Goal: Check status: Check status

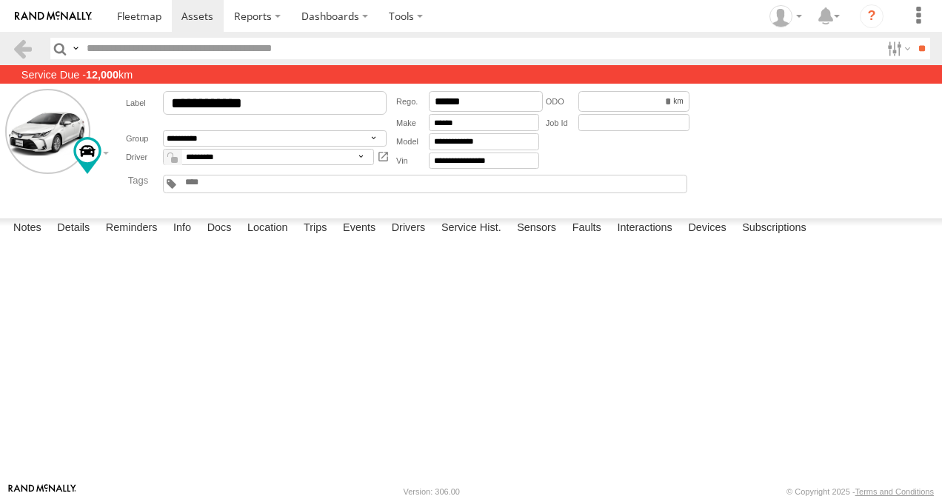
scroll to position [1409, 0]
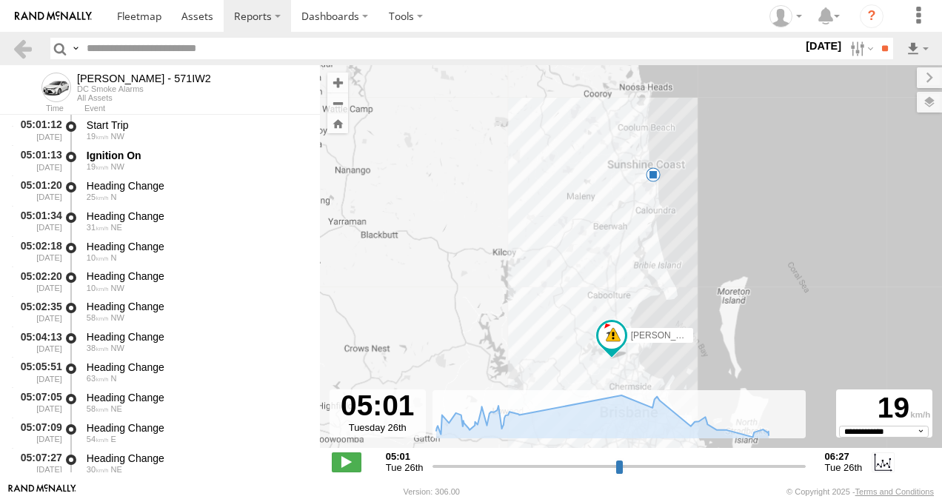
select select "**********"
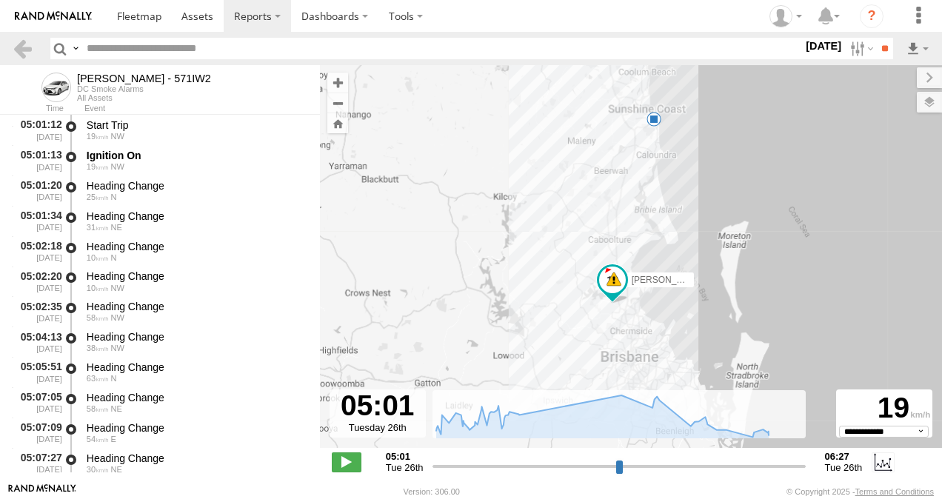
drag, startPoint x: 536, startPoint y: 286, endPoint x: 537, endPoint y: 228, distance: 57.8
click at [537, 228] on div "Tom - 571IW2 05:16 Tue 06:22 Tue" at bounding box center [631, 264] width 622 height 399
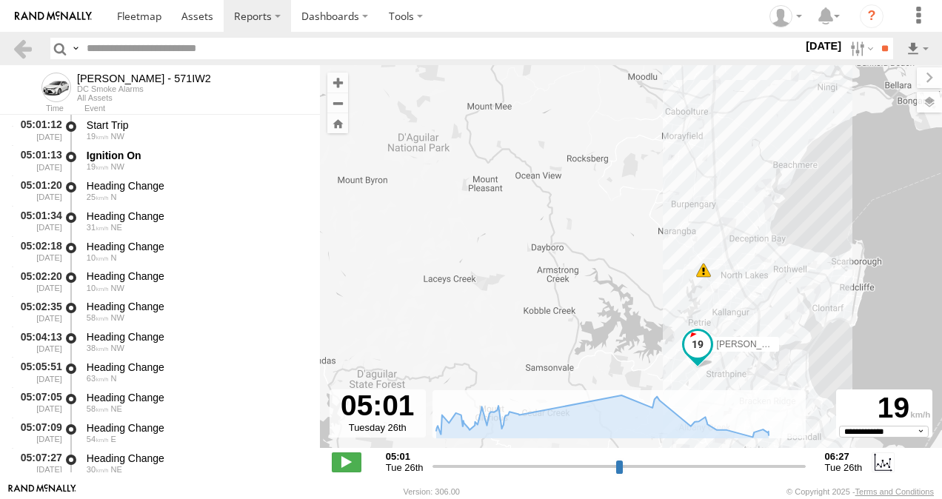
drag, startPoint x: 588, startPoint y: 289, endPoint x: 526, endPoint y: 286, distance: 62.3
click at [526, 286] on div "Tom - 571IW2 05:16 Tue 06:22 Tue" at bounding box center [631, 264] width 622 height 399
click at [704, 273] on span at bounding box center [703, 270] width 15 height 15
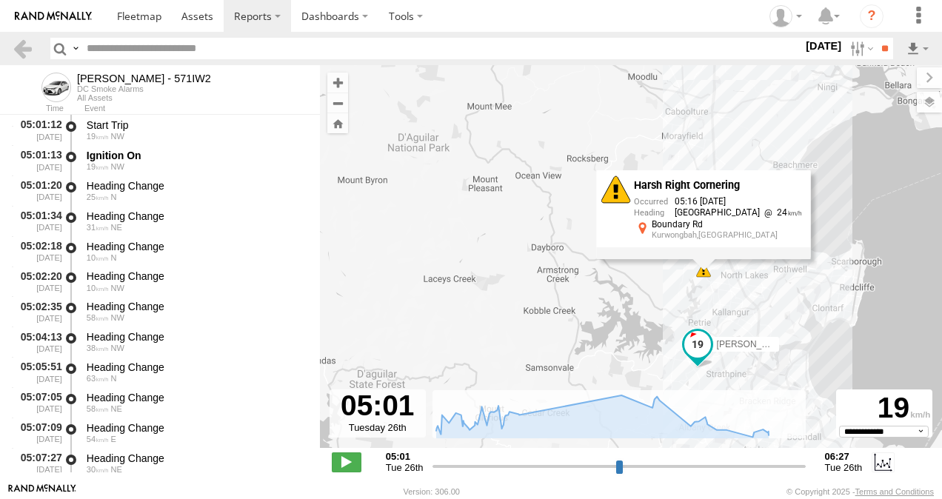
click at [629, 313] on div "Tom - 571IW2 05:16 Tue 06:22 Tue Harsh Right Cornering 05:16 26/08/2025 North E…" at bounding box center [631, 264] width 622 height 399
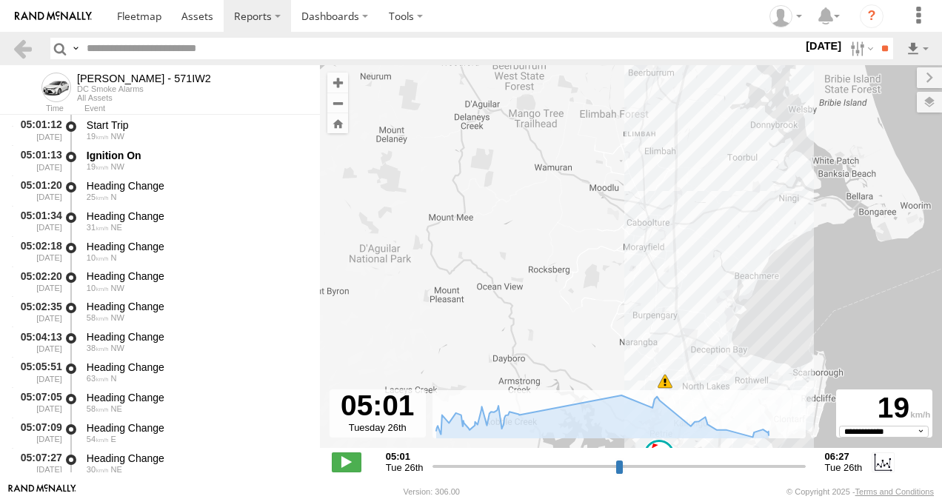
drag, startPoint x: 641, startPoint y: 228, endPoint x: 641, endPoint y: 241, distance: 12.6
click at [601, 350] on div "Tom - 571IW2 05:16 Tue 06:22 Tue" at bounding box center [631, 264] width 622 height 399
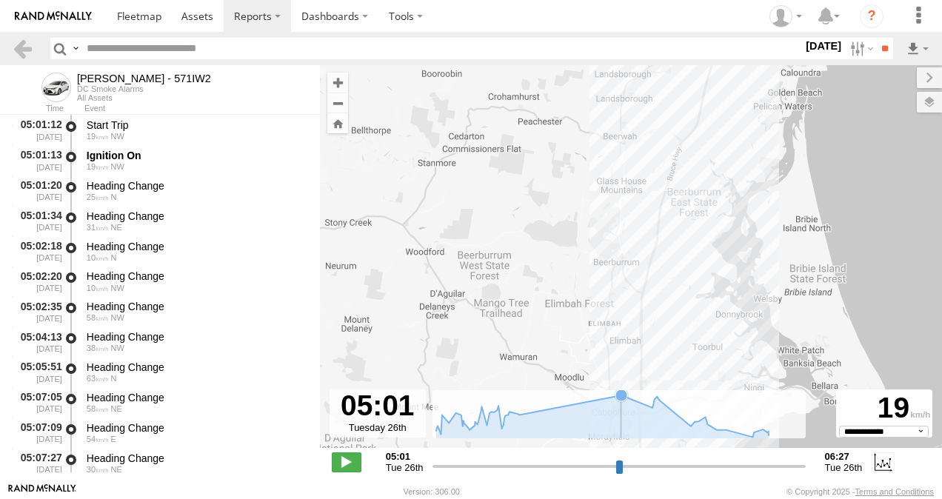
drag, startPoint x: 643, startPoint y: 203, endPoint x: 618, endPoint y: 236, distance: 41.2
click at [607, 390] on div "To navigate the map with touch gestures double-tap and hold your finger on the …" at bounding box center [631, 274] width 622 height 418
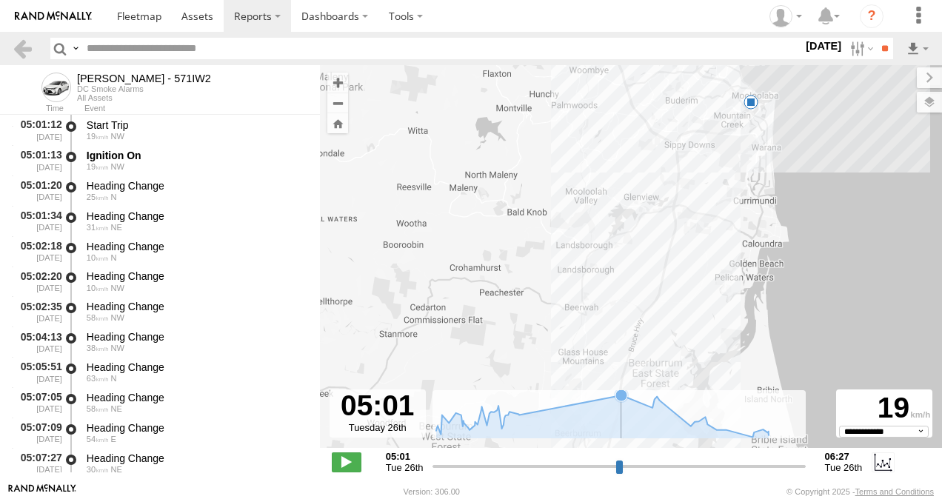
drag, startPoint x: 618, startPoint y: 229, endPoint x: 613, endPoint y: 293, distance: 64.6
click at [578, 410] on div "To navigate the map with touch gestures double-tap and hold your finger on the …" at bounding box center [631, 274] width 622 height 418
drag, startPoint x: 613, startPoint y: 261, endPoint x: 643, endPoint y: 289, distance: 40.4
click at [601, 313] on div "Tom - 571IW2 05:16 Tue 06:22 Tue" at bounding box center [631, 264] width 622 height 399
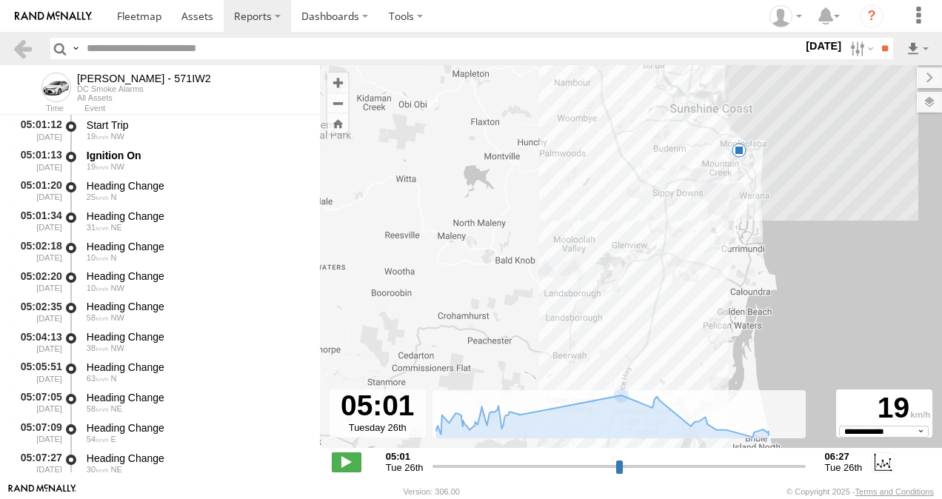
click at [739, 150] on span at bounding box center [739, 150] width 15 height 15
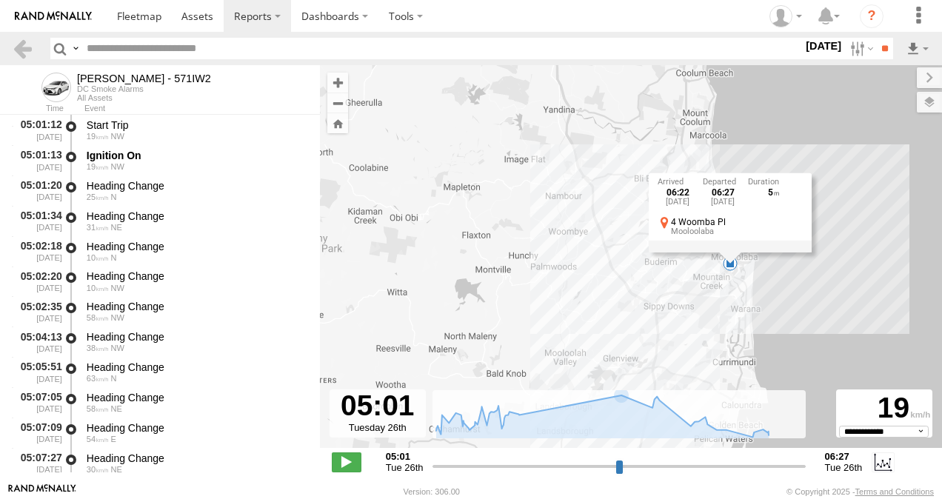
drag, startPoint x: 739, startPoint y: 223, endPoint x: 730, endPoint y: 339, distance: 115.9
click at [730, 339] on div "Tom - 571IW2 05:16 Tue 06:22 Tue 06:22 Tue 26th Aug 06:27 Tue 26th Aug 5 4 Woom…" at bounding box center [631, 264] width 622 height 399
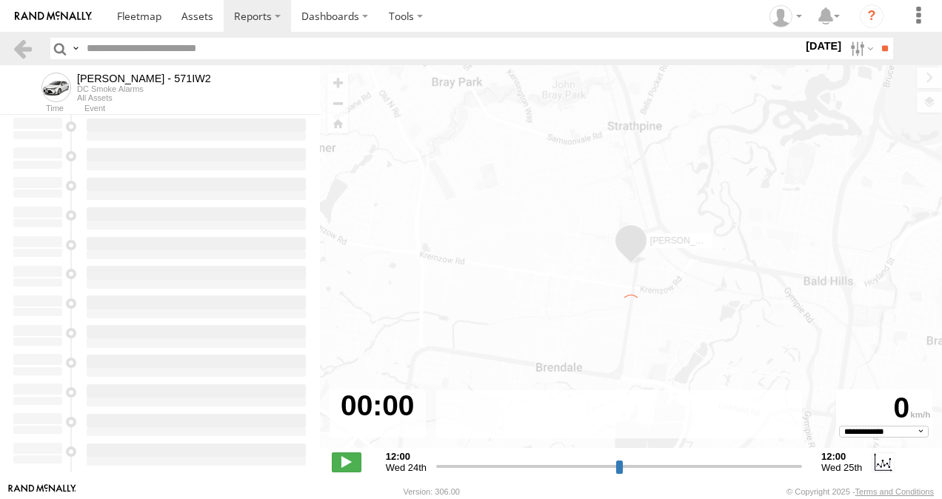
type input "**********"
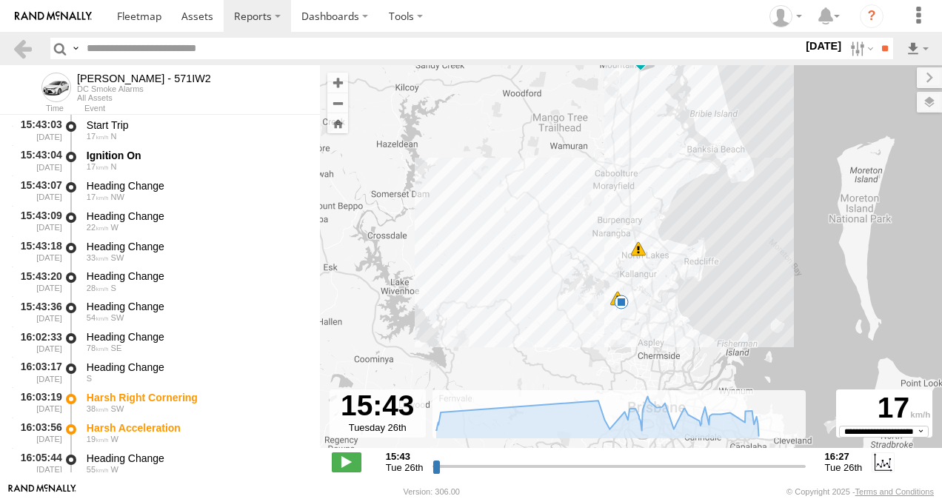
drag, startPoint x: 479, startPoint y: 222, endPoint x: 476, endPoint y: 139, distance: 83.0
click at [476, 139] on div "Tom - 571IW2 16:20 Tue 16:26 Tue 6" at bounding box center [631, 264] width 622 height 399
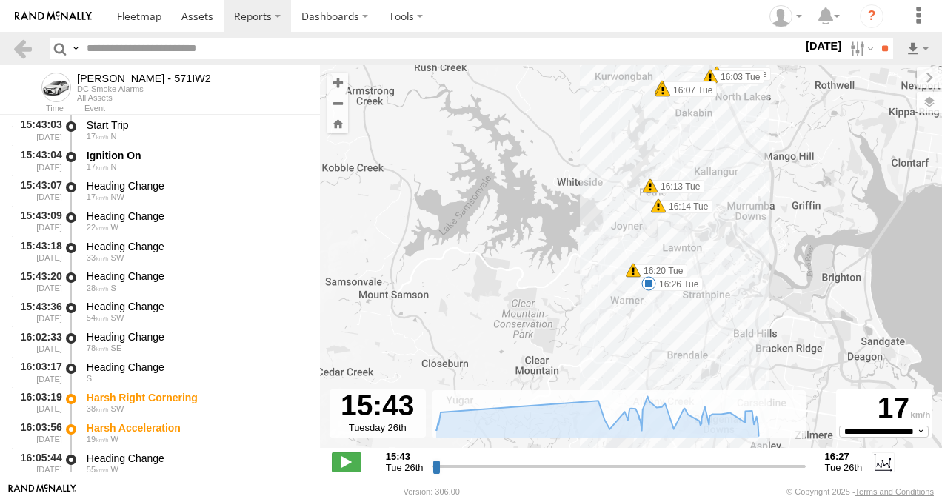
drag, startPoint x: 646, startPoint y: 338, endPoint x: 600, endPoint y: 222, distance: 124.3
click at [600, 222] on div "Tom - 571IW2 16:20 Tue 16:26 Tue 16:03 Tue 16:03 Tue 16:07 Tue 16:07 Tue 16:13 …" at bounding box center [631, 264] width 622 height 399
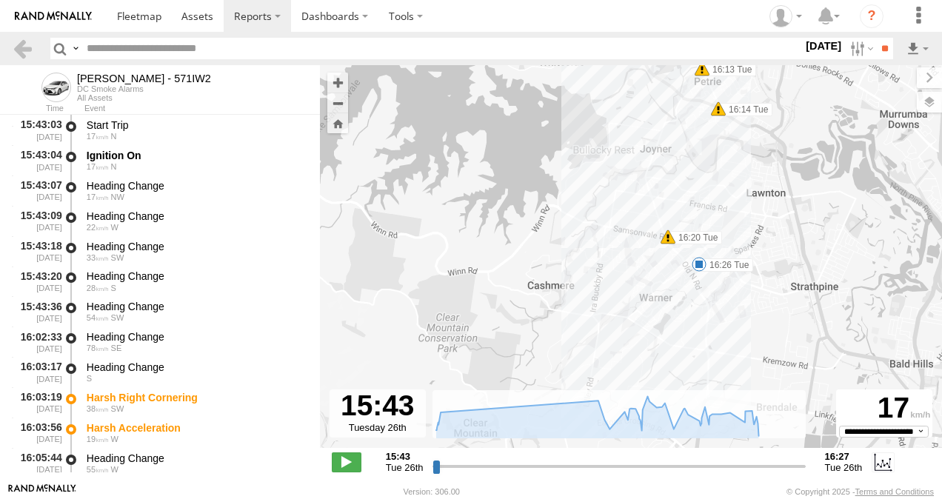
click at [720, 109] on span at bounding box center [718, 108] width 15 height 15
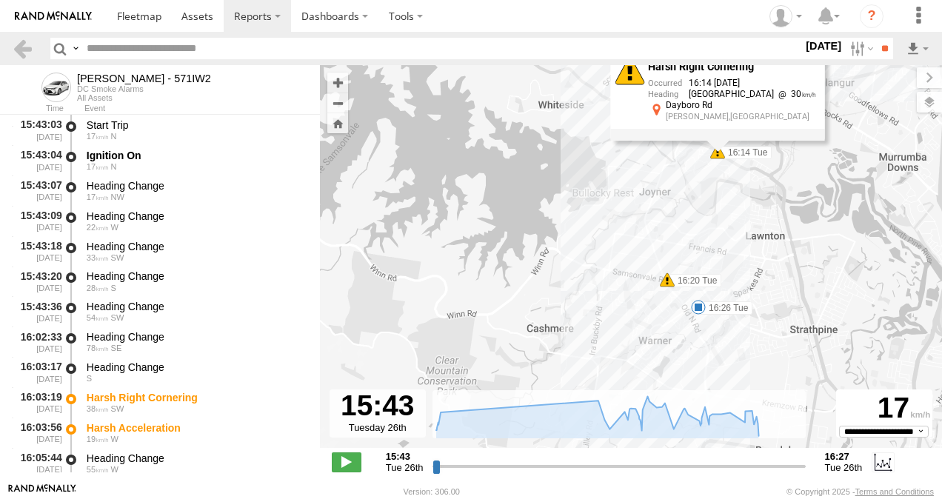
drag, startPoint x: 692, startPoint y: 147, endPoint x: 691, endPoint y: 193, distance: 45.9
click at [691, 193] on div "Tom - 571IW2 16:20 Tue 16:26 Tue 16:03 Tue 16:03 Tue 16:07 Tue 16:07 Tue 16:13 …" at bounding box center [631, 264] width 622 height 399
click at [664, 281] on span at bounding box center [667, 280] width 15 height 15
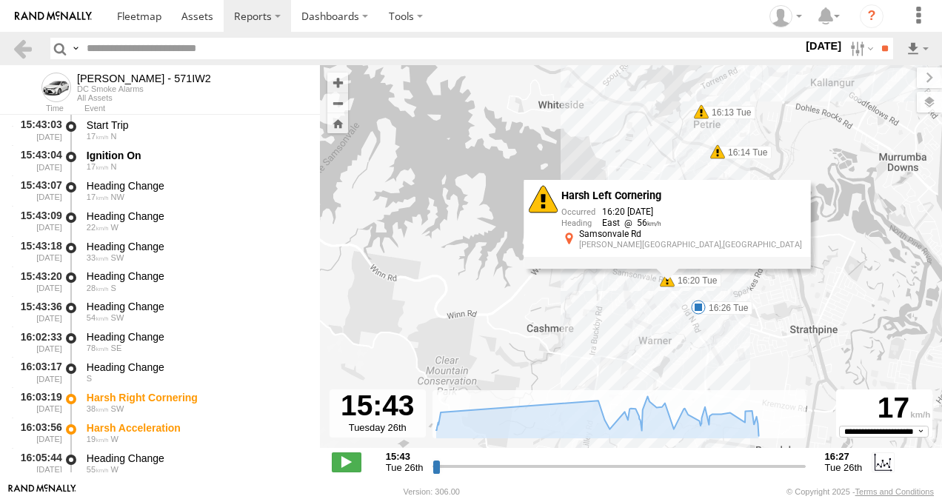
click at [561, 307] on div "Tom - 571IW2 16:20 Tue 16:26 Tue 16:03 Tue 16:03 Tue 16:07 Tue 16:07 Tue 16:13 …" at bounding box center [631, 264] width 622 height 399
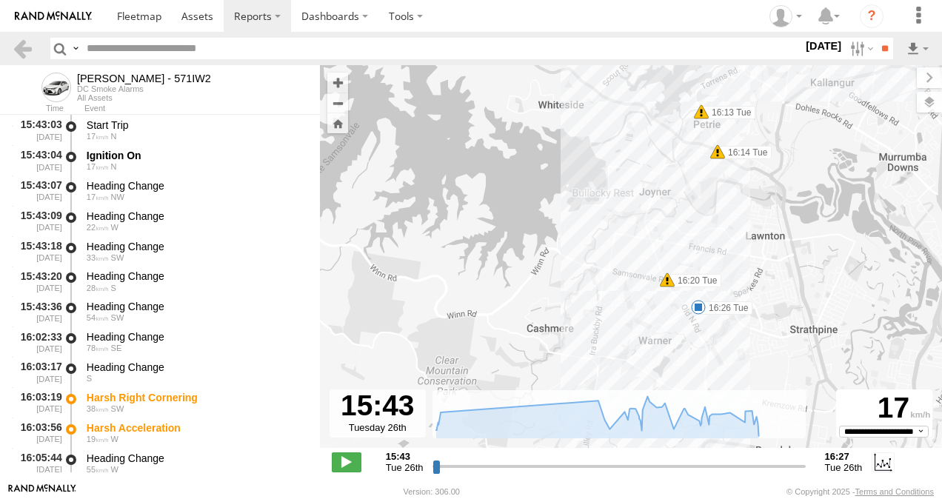
click at [702, 119] on div "Tom - 571IW2 16:20 Tue 16:26 Tue 16:03 Tue 16:03 Tue 16:07 Tue 16:07 Tue 16:13 …" at bounding box center [631, 264] width 622 height 399
click at [702, 112] on span at bounding box center [701, 111] width 15 height 15
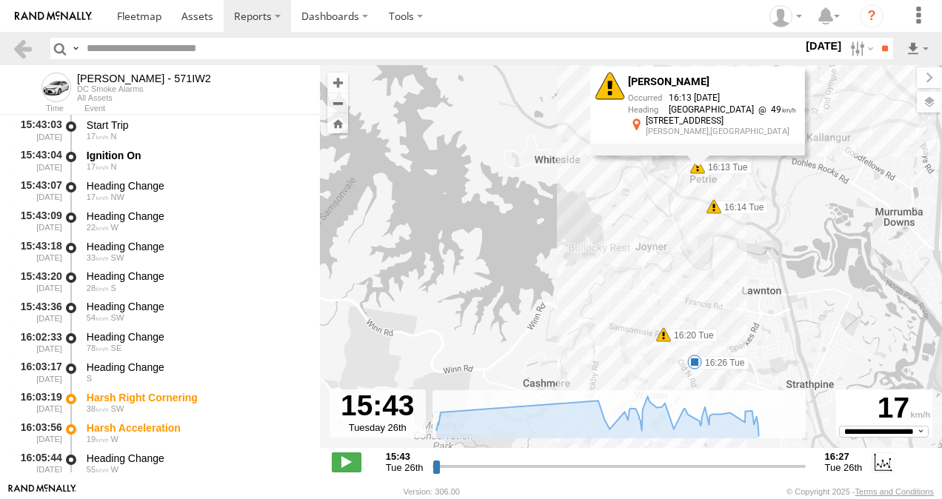
drag, startPoint x: 627, startPoint y: 162, endPoint x: 624, endPoint y: 219, distance: 57.2
click at [624, 219] on div "Tom - 571IW2 16:20 Tue 16:26 Tue 16:03 Tue 16:03 Tue 16:07 Tue 16:07 Tue 16:13 …" at bounding box center [631, 264] width 622 height 399
click at [661, 334] on span at bounding box center [663, 334] width 15 height 15
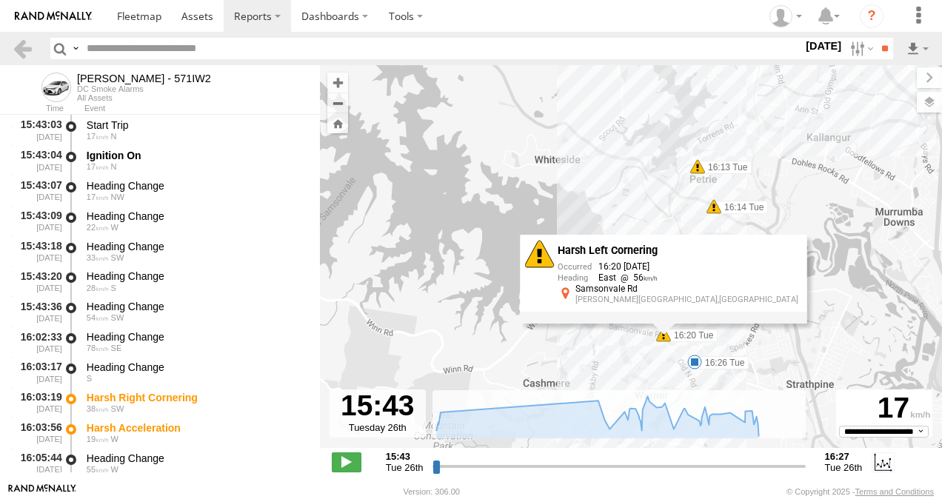
click at [553, 354] on div "Tom - 571IW2 16:20 Tue 16:26 Tue 16:03 Tue 16:03 Tue 16:07 Tue 16:07 Tue 16:13 …" at bounding box center [631, 264] width 622 height 399
click at [701, 170] on span at bounding box center [700, 166] width 15 height 15
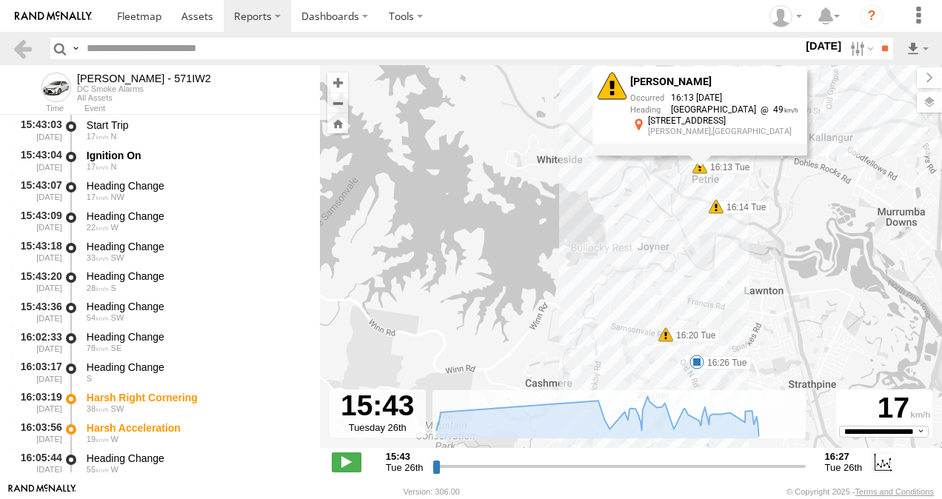
click at [596, 219] on div "Tom - 571IW2 16:20 Tue 16:26 Tue 16:03 Tue 16:03 Tue 16:07 Tue 16:07 Tue 16:13 …" at bounding box center [631, 264] width 622 height 399
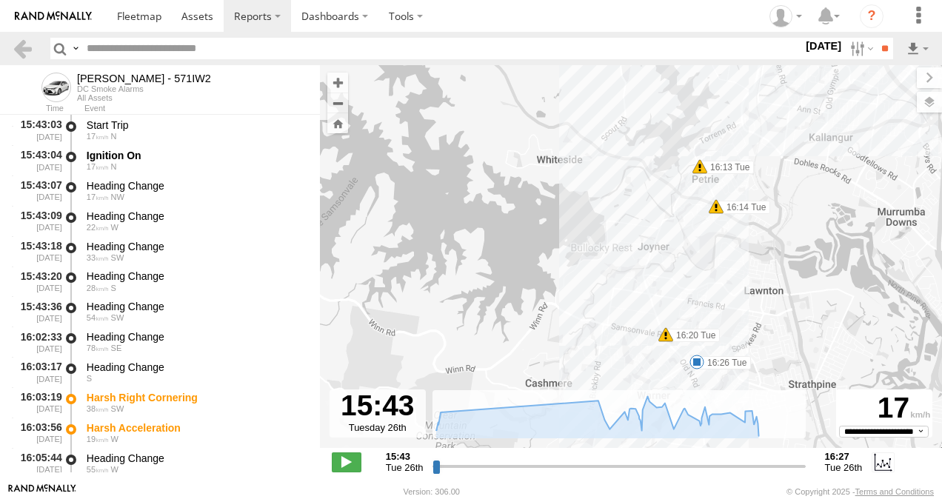
click at [718, 210] on span at bounding box center [716, 206] width 15 height 15
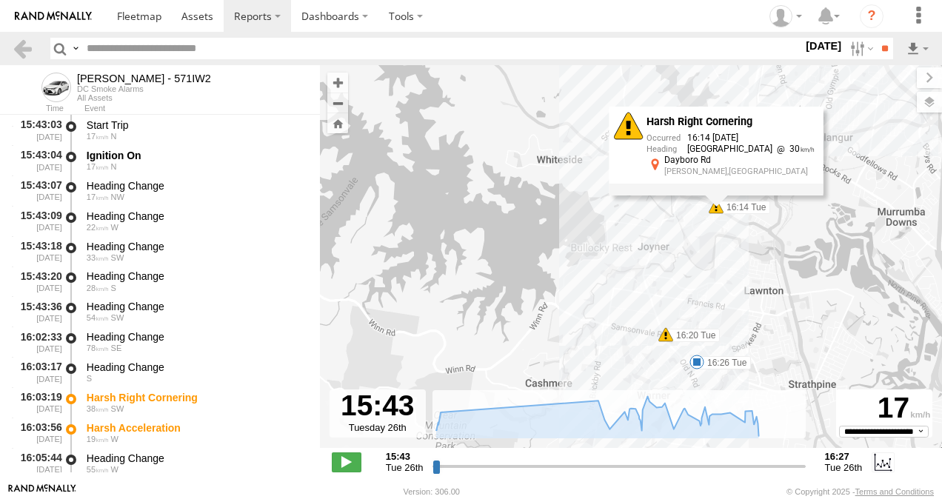
click at [590, 242] on div "Tom - 571IW2 16:20 Tue 16:26 Tue 16:03 Tue 16:03 Tue 16:07 Tue 16:07 Tue 16:13 …" at bounding box center [631, 264] width 622 height 399
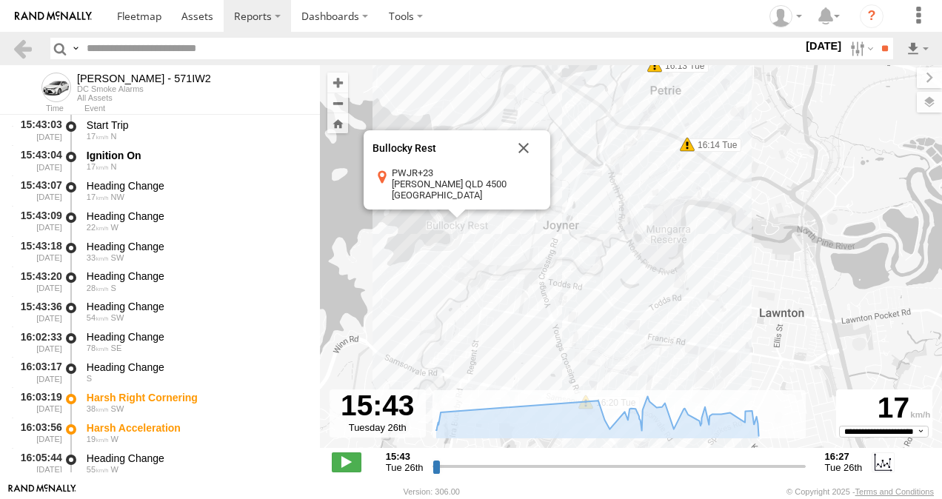
click at [817, 249] on div "Tom - 571IW2 16:20 Tue 16:26 Tue 16:03 Tue 16:03 Tue 16:07 Tue 16:07 Tue 16:13 …" at bounding box center [631, 264] width 622 height 399
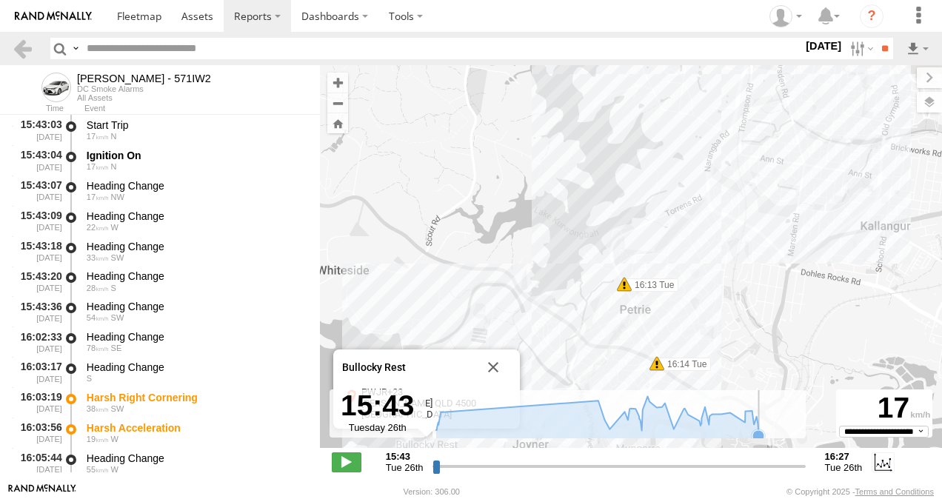
drag, startPoint x: 807, startPoint y: 173, endPoint x: 770, endPoint y: 216, distance: 57.3
click at [781, 365] on div "Tom - 571IW2 16:20 Tue 16:26 Tue 16:03 Tue 16:03 Tue 16:07 Tue 16:07 Tue 16:13 …" at bounding box center [631, 264] width 622 height 399
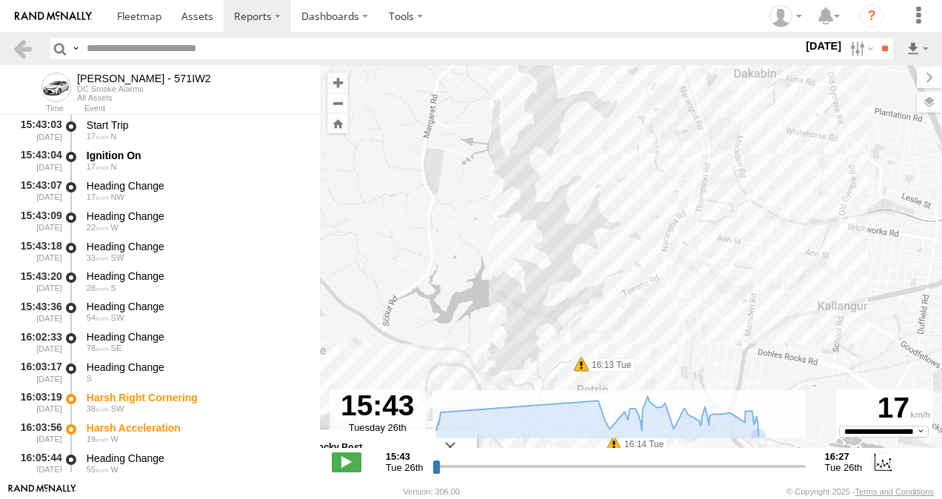
drag, startPoint x: 772, startPoint y: 210, endPoint x: 770, endPoint y: 226, distance: 15.7
click at [724, 336] on div "Tom - 571IW2 16:20 Tue 16:26 Tue 16:03 Tue 16:03 Tue 16:07 Tue 16:07 Tue 16:13 …" at bounding box center [631, 264] width 622 height 399
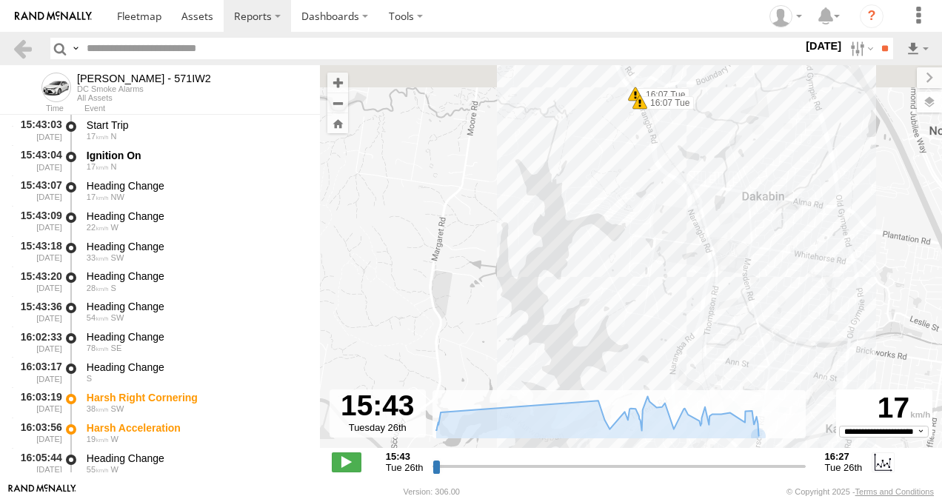
drag, startPoint x: 772, startPoint y: 226, endPoint x: 779, endPoint y: 353, distance: 126.9
click at [779, 353] on div "Tom - 571IW2 16:20 Tue 16:26 Tue 16:03 Tue 16:03 Tue 16:07 Tue 16:07 Tue 16:13 …" at bounding box center [631, 264] width 622 height 399
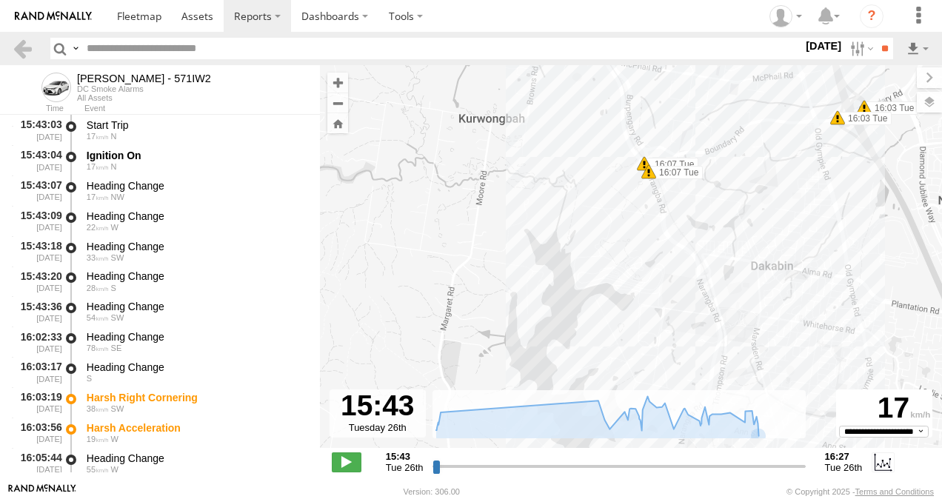
drag, startPoint x: 714, startPoint y: 227, endPoint x: 709, endPoint y: 265, distance: 38.1
click at [724, 276] on div "Tom - 571IW2 16:20 Tue 16:26 Tue 16:03 Tue 16:03 Tue 16:07 Tue 16:07 Tue 16:13 …" at bounding box center [631, 264] width 622 height 399
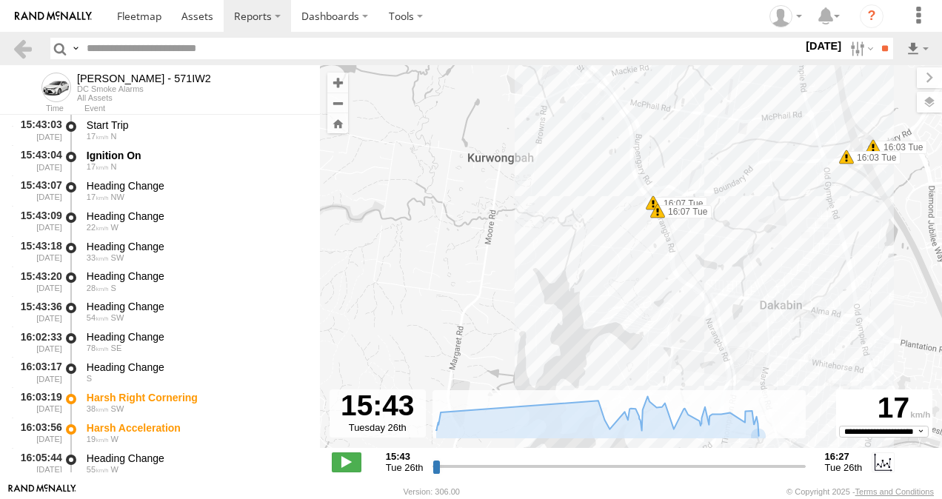
click at [658, 216] on span at bounding box center [657, 211] width 15 height 15
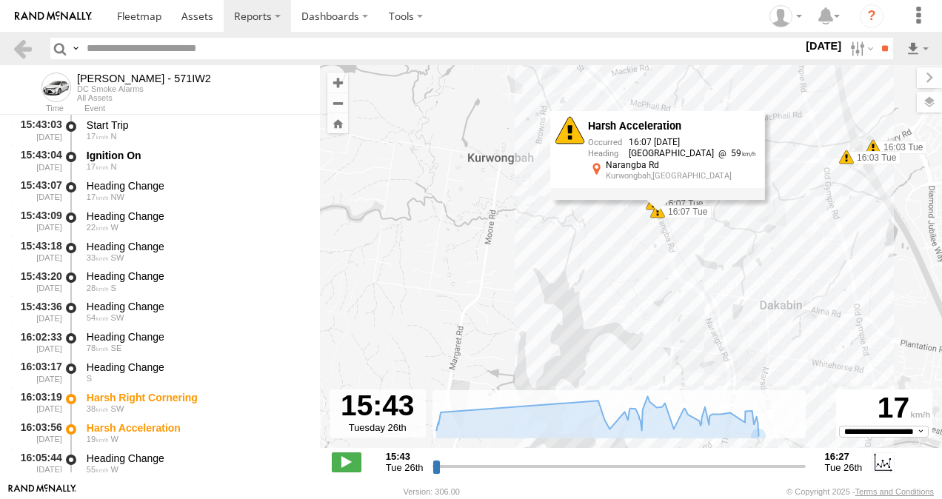
drag, startPoint x: 618, startPoint y: 258, endPoint x: 633, endPoint y: 246, distance: 18.4
click at [619, 258] on div "Tom - 571IW2 16:20 Tue 16:26 Tue 16:03 Tue 16:03 Tue 16:07 Tue 16:07 Tue 16:13 …" at bounding box center [631, 264] width 622 height 399
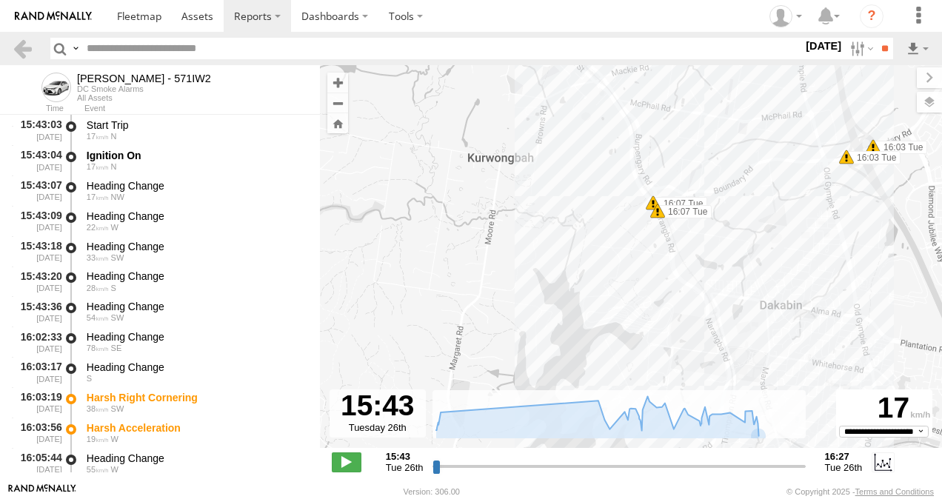
click at [652, 201] on span at bounding box center [653, 203] width 15 height 15
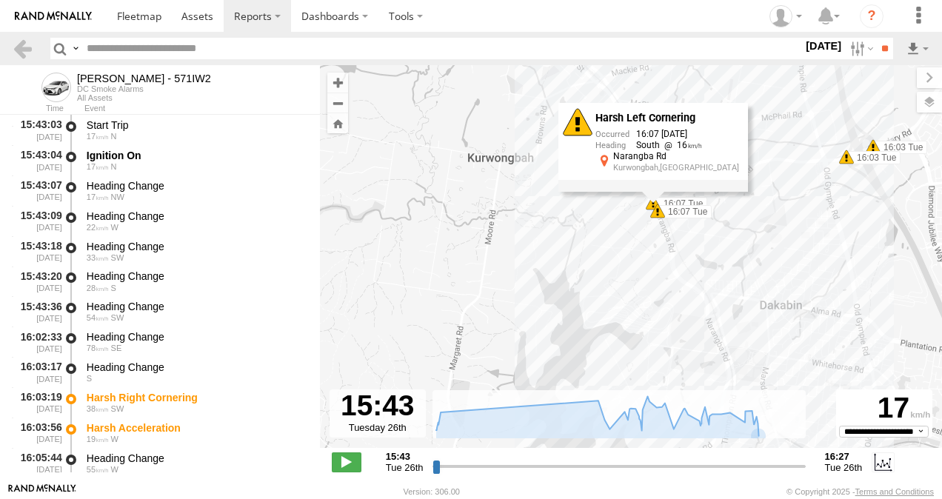
click at [795, 239] on div "Tom - 571IW2 16:20 Tue 16:26 Tue 16:03 Tue 16:03 Tue 16:07 Tue 16:07 Tue 16:13 …" at bounding box center [631, 264] width 622 height 399
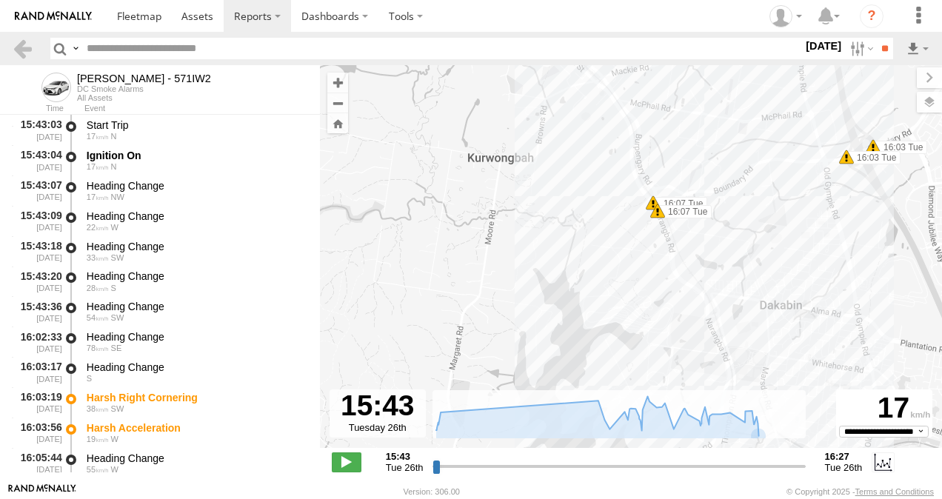
click at [847, 160] on span at bounding box center [846, 157] width 15 height 15
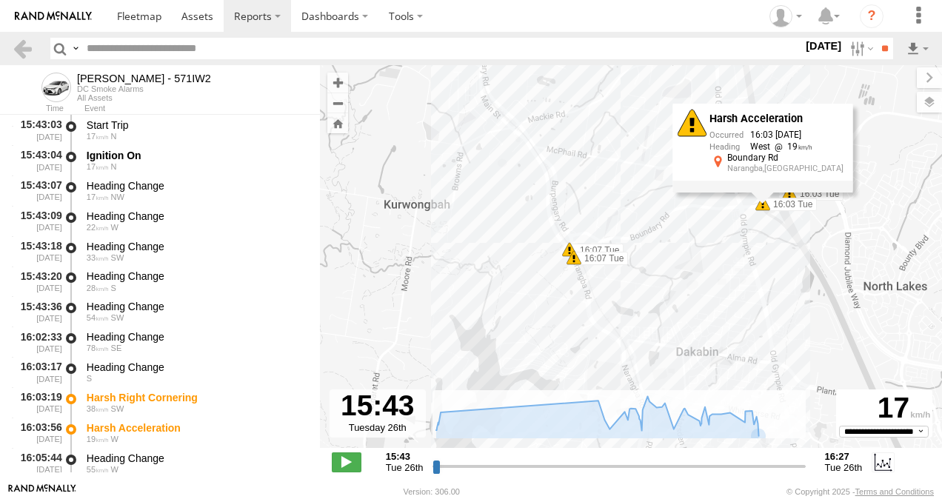
drag, startPoint x: 832, startPoint y: 202, endPoint x: 739, endPoint y: 253, distance: 105.8
click at [721, 261] on div "Tom - 571IW2 16:20 Tue 16:26 Tue 16:03 Tue 16:03 Tue 16:07 Tue 16:07 Tue 16:13 …" at bounding box center [631, 264] width 622 height 399
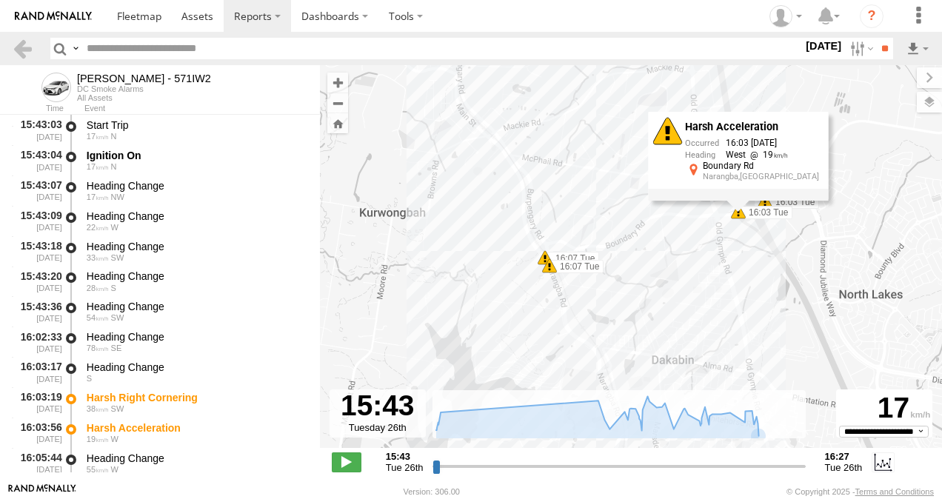
drag, startPoint x: 787, startPoint y: 252, endPoint x: 788, endPoint y: 240, distance: 11.9
click at [787, 252] on div "Tom - 571IW2 16:20 Tue 16:26 Tue 16:03 Tue 16:03 Tue 16:07 Tue 16:07 Tue 16:13 …" at bounding box center [631, 264] width 622 height 399
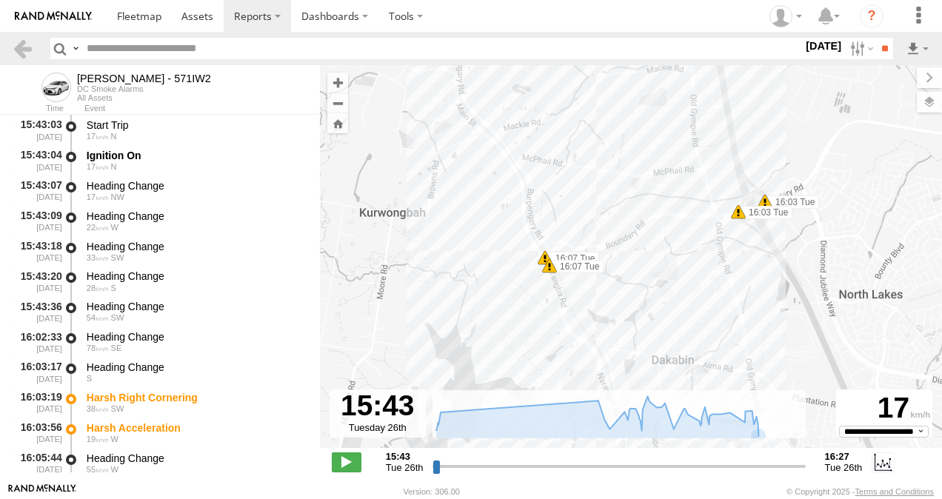
click at [764, 200] on span at bounding box center [765, 201] width 15 height 15
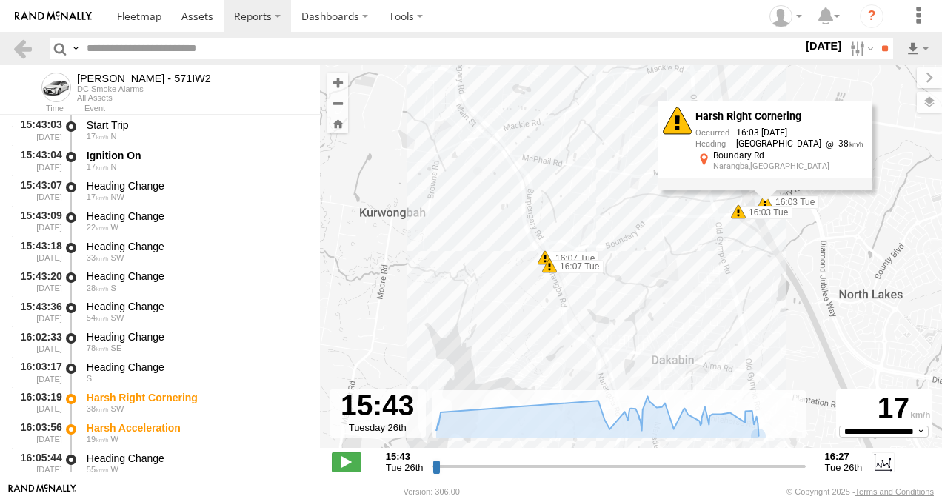
click at [794, 299] on div "Tom - 571IW2 16:20 Tue 16:26 Tue 16:03 Tue 16:03 Tue 16:07 Tue 16:07 Tue 16:13 …" at bounding box center [631, 264] width 622 height 399
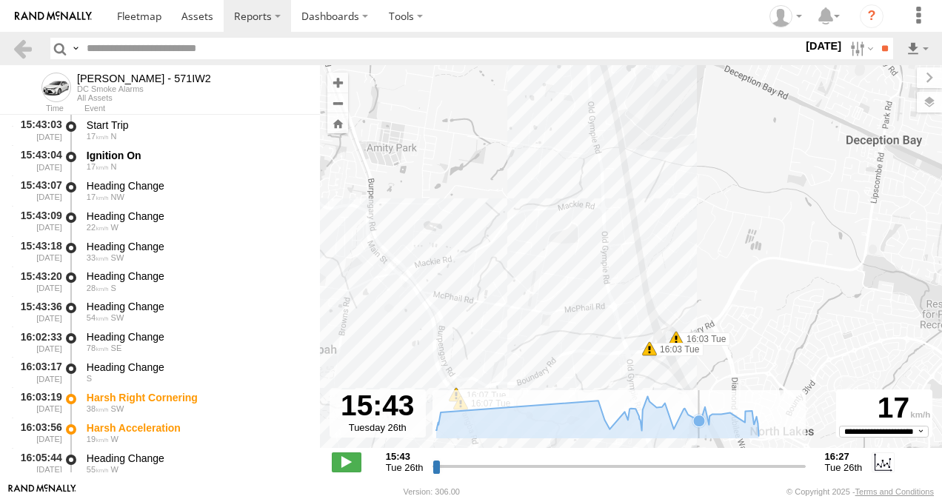
drag, startPoint x: 750, startPoint y: 351, endPoint x: 700, endPoint y: 281, distance: 85.9
click at [701, 424] on div "To navigate the map with touch gestures double-tap and hold your finger on the …" at bounding box center [631, 274] width 622 height 418
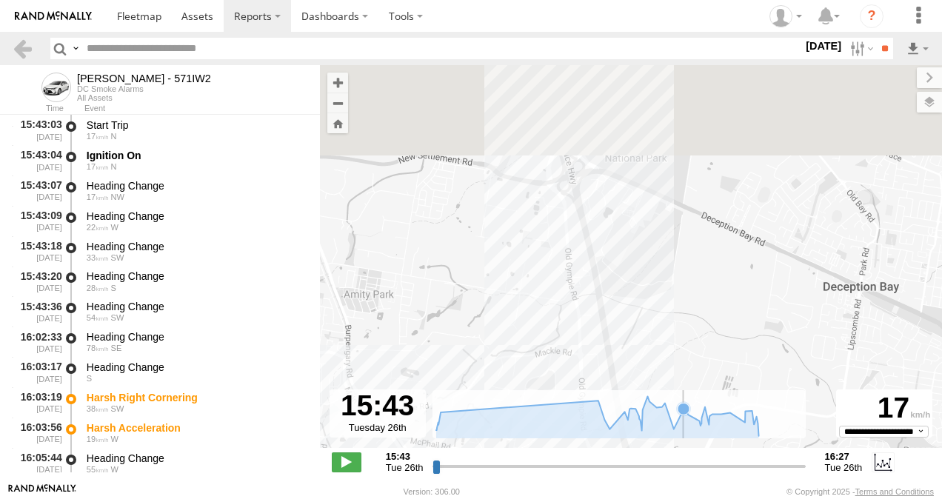
drag, startPoint x: 693, startPoint y: 337, endPoint x: 685, endPoint y: 419, distance: 82.6
click at [684, 429] on div "To navigate the map with touch gestures double-tap and hold your finger on the …" at bounding box center [631, 274] width 622 height 418
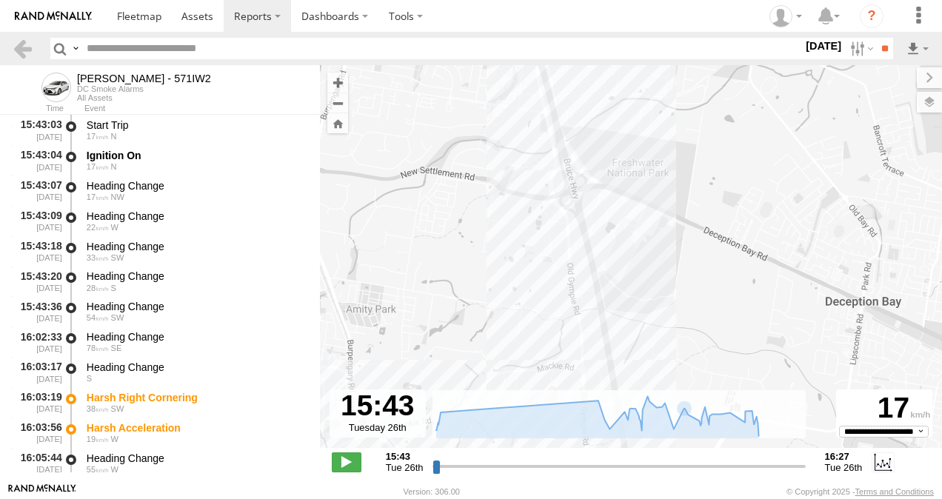
drag, startPoint x: 676, startPoint y: 256, endPoint x: 690, endPoint y: 406, distance: 151.0
click at [690, 424] on div "To navigate the map with touch gestures double-tap and hold your finger on the …" at bounding box center [631, 274] width 622 height 418
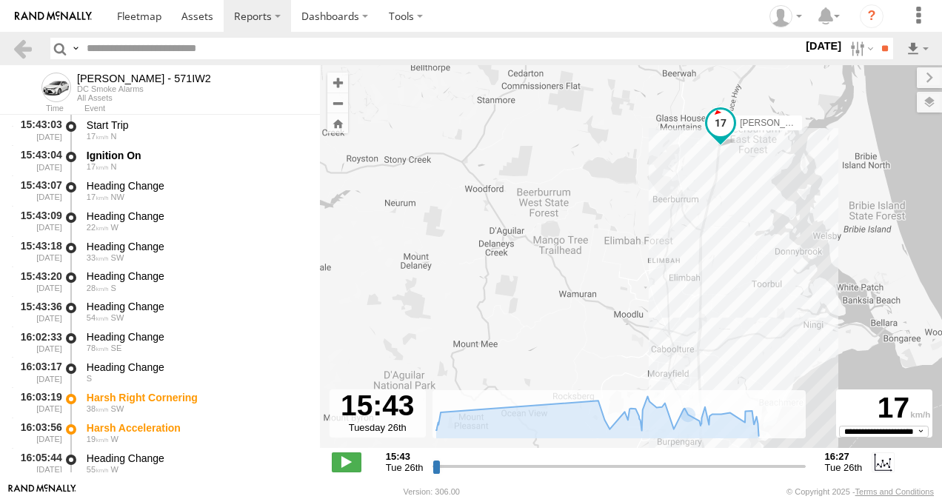
drag, startPoint x: 744, startPoint y: 193, endPoint x: 758, endPoint y: 279, distance: 87.9
click at [753, 367] on div "Tom - 571IW2 16:20 Tue 16:26 Tue 16:03 Tue 16:03 Tue 16:07 Tue 16:07 Tue 16:13 …" at bounding box center [631, 264] width 622 height 399
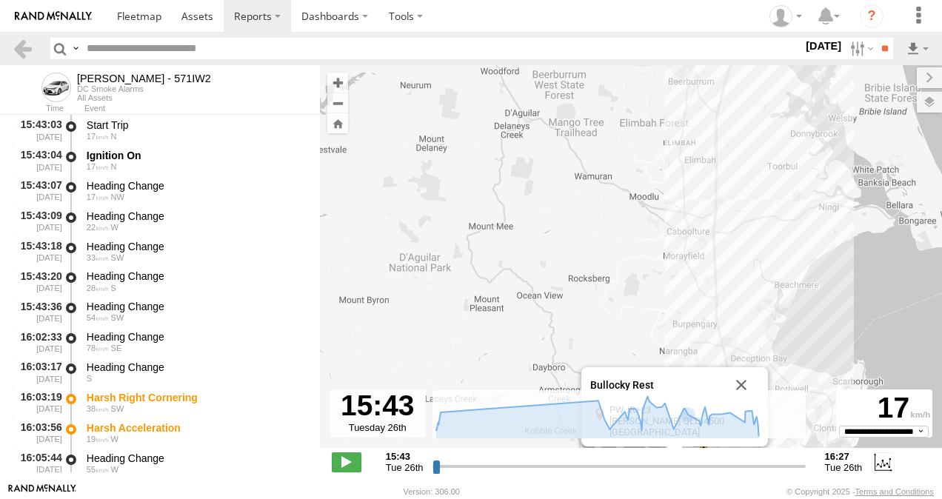
drag, startPoint x: 781, startPoint y: 329, endPoint x: 519, endPoint y: 282, distance: 265.6
click at [798, 179] on div "Tom - 571IW2 16:20 Tue 16:26 Tue 16:03 Tue 16:03 Tue 16:07 Tue 16:07 Tue 16:13 …" at bounding box center [631, 264] width 622 height 399
